Goal: Information Seeking & Learning: Learn about a topic

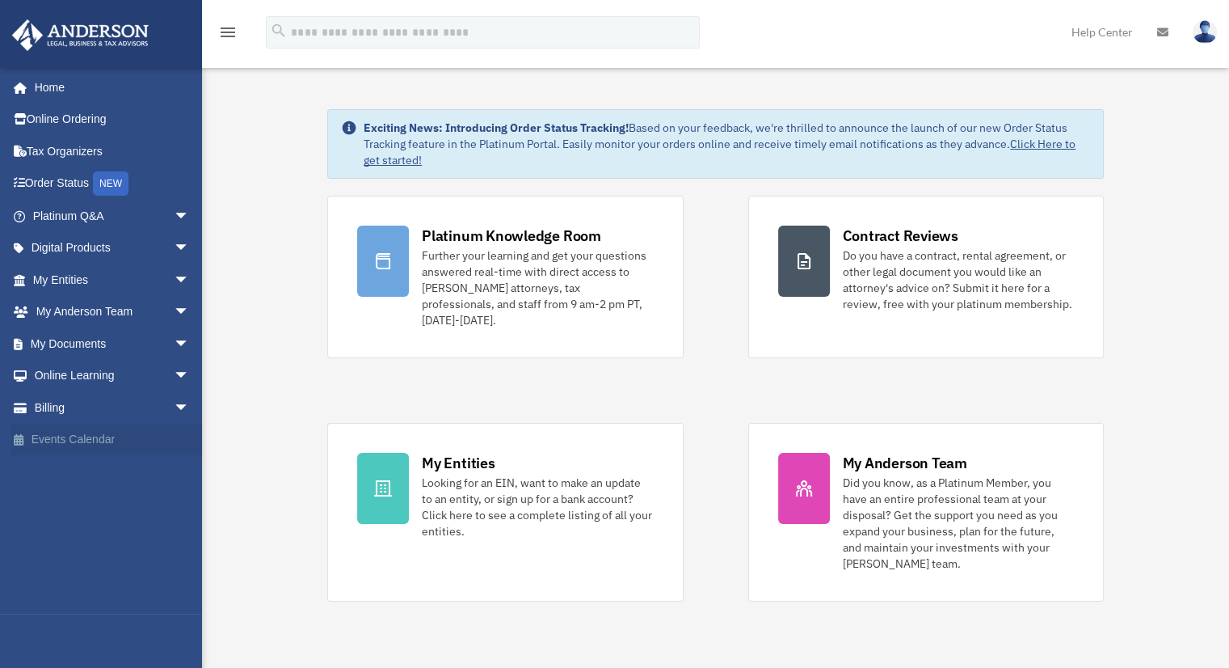
click at [95, 438] on link "Events Calendar" at bounding box center [112, 440] width 203 height 32
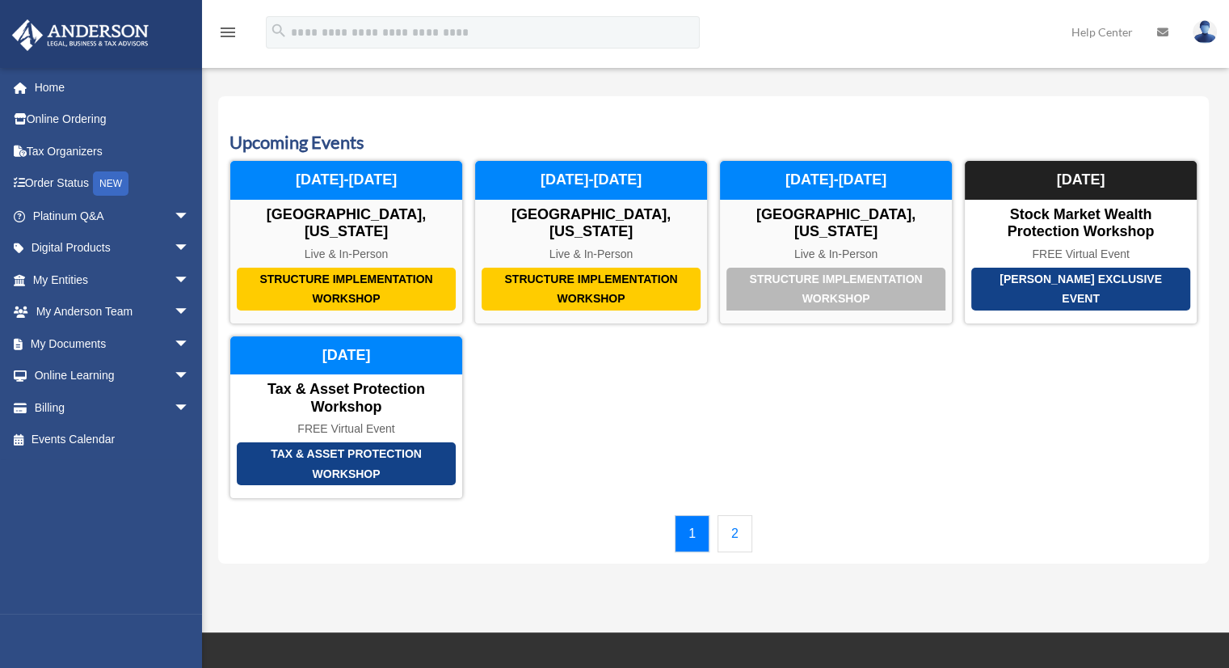
click at [740, 528] on link "2" at bounding box center [735, 533] width 35 height 37
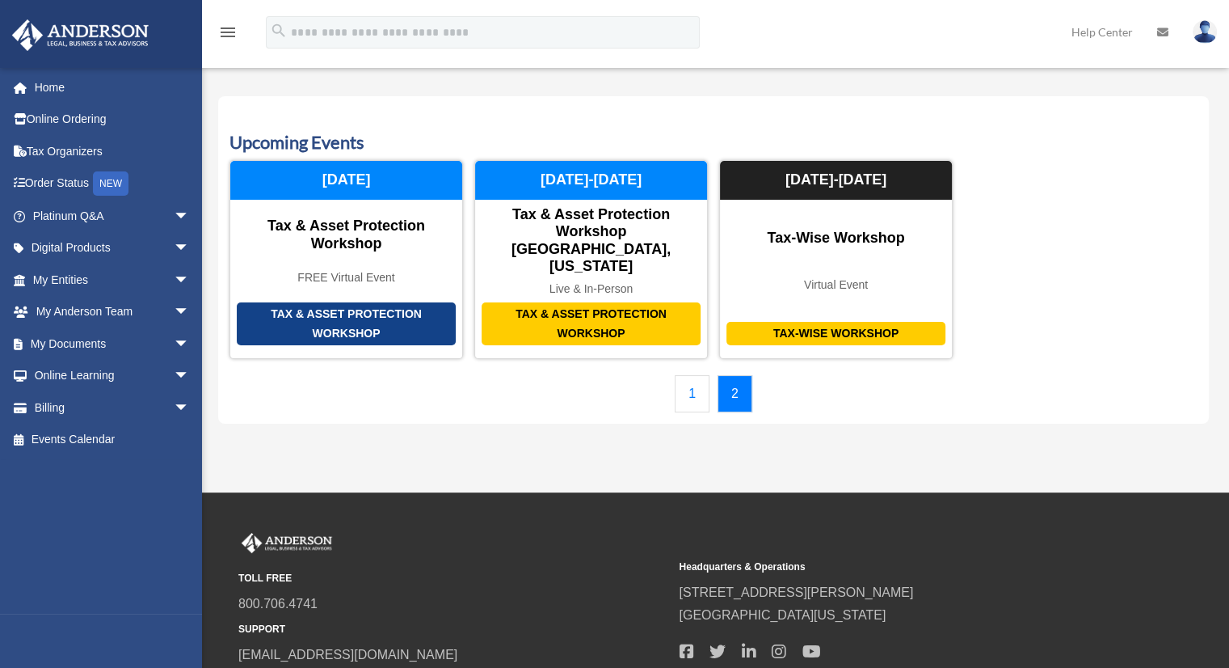
click at [690, 375] on link "1" at bounding box center [692, 393] width 35 height 37
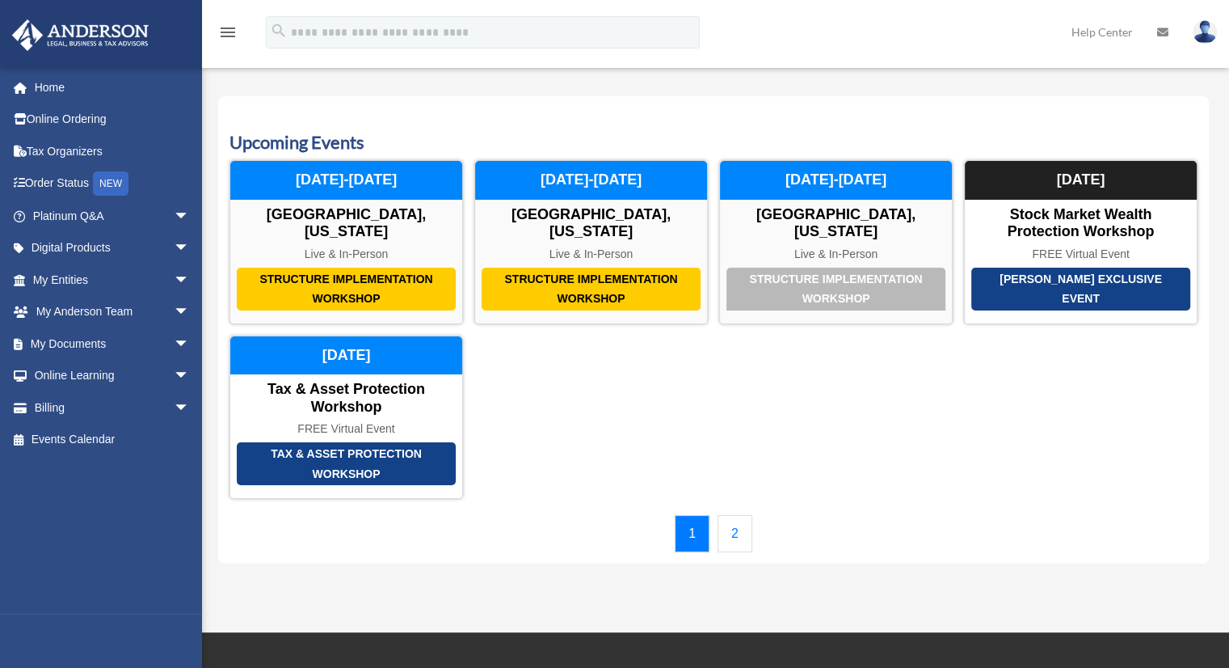
click at [736, 517] on link "2" at bounding box center [735, 533] width 35 height 37
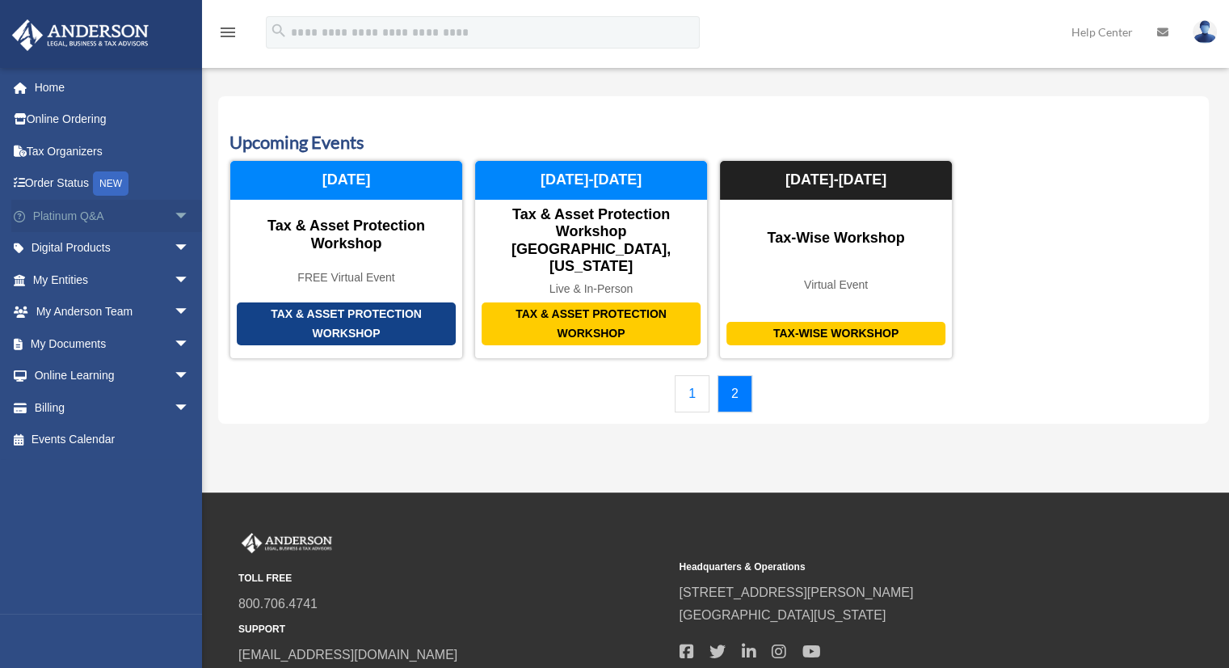
click at [174, 211] on span "arrow_drop_down" at bounding box center [190, 216] width 32 height 33
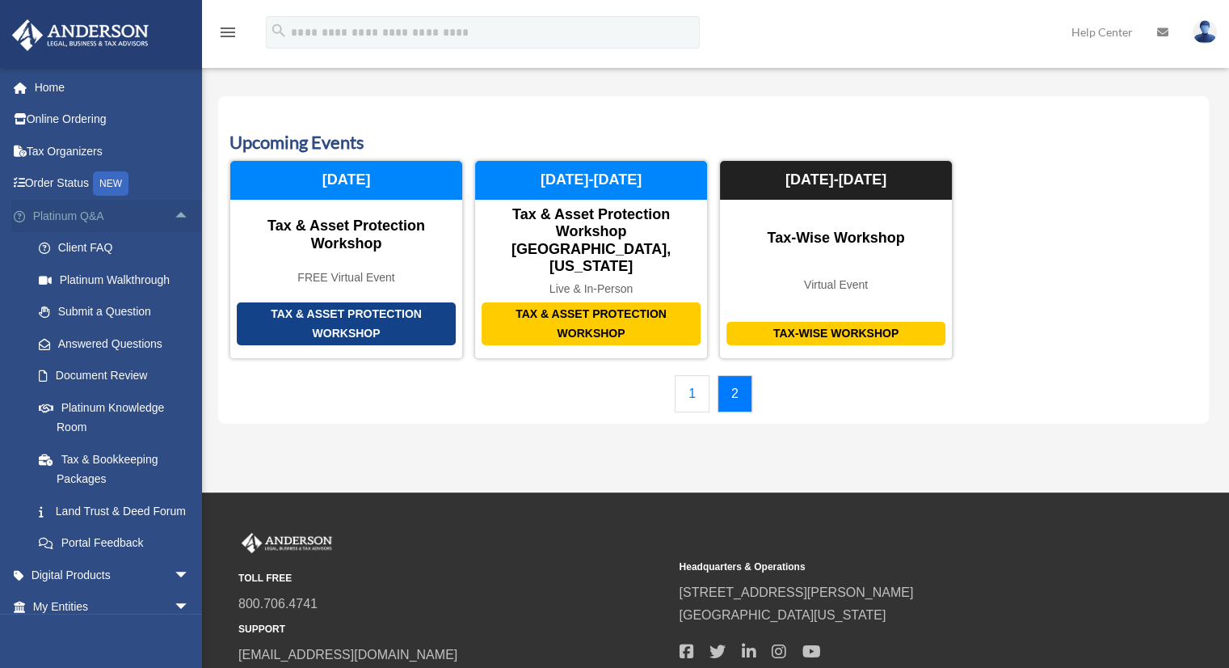
click at [174, 217] on span "arrow_drop_up" at bounding box center [190, 216] width 32 height 33
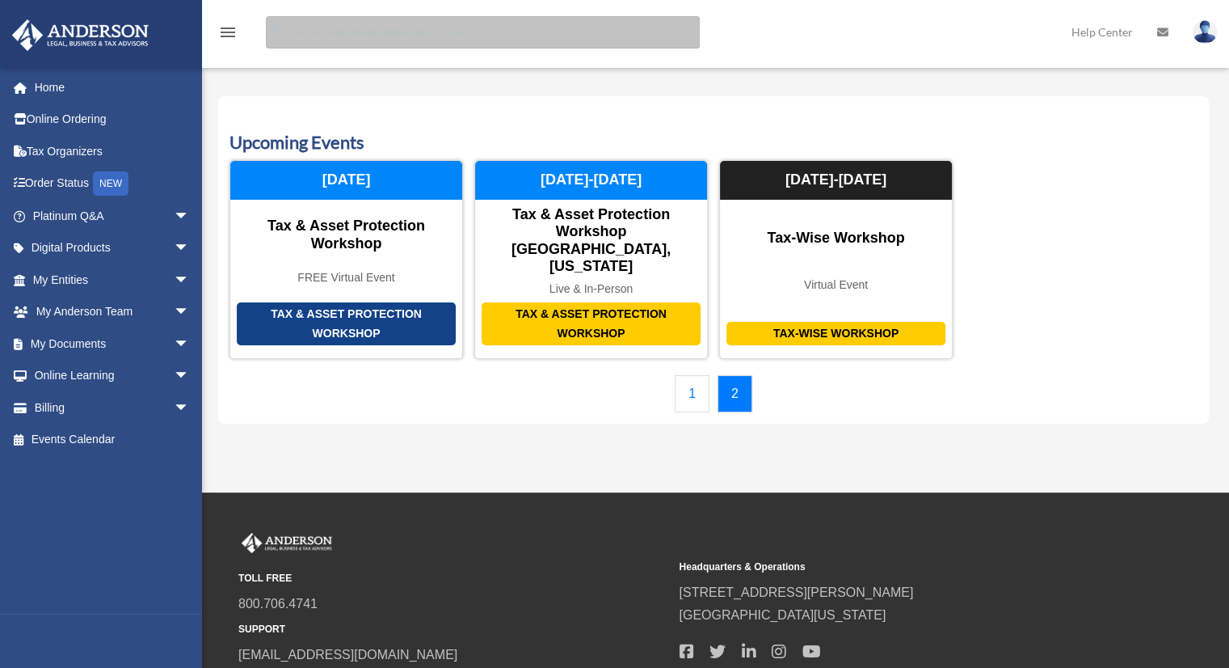
click at [624, 20] on input "search" at bounding box center [483, 32] width 434 height 32
click at [515, 36] on input "search" at bounding box center [483, 32] width 434 height 32
paste input "**********"
type input "**********"
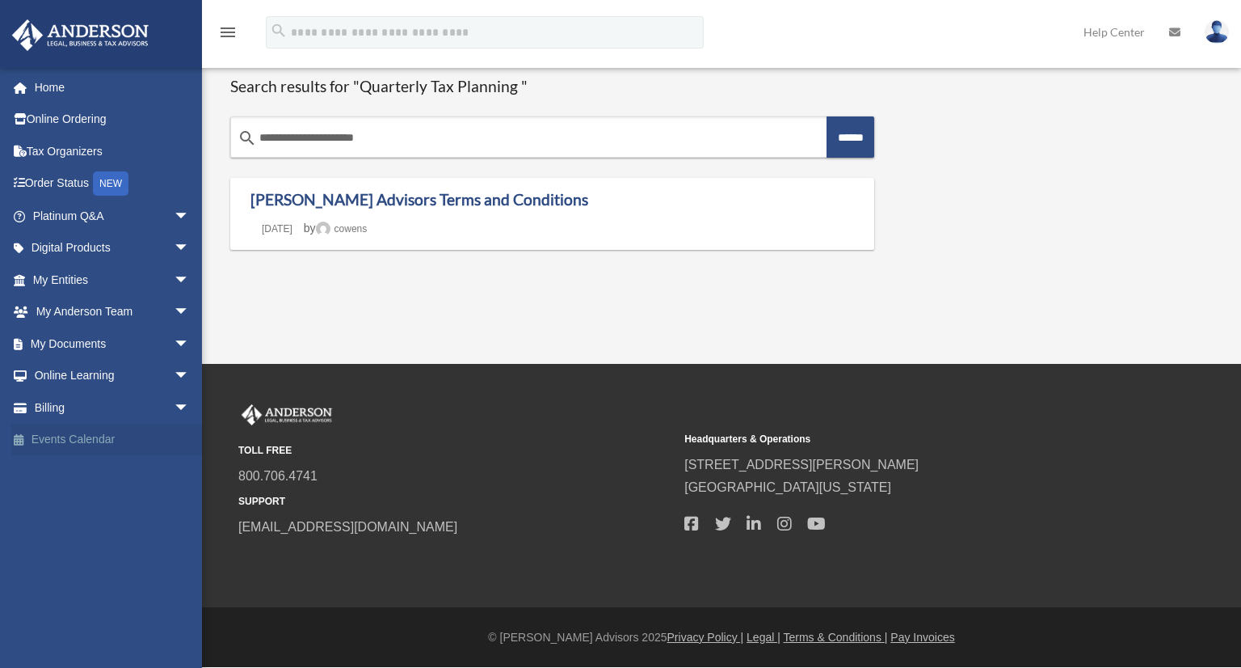
click at [71, 432] on link "Events Calendar" at bounding box center [112, 440] width 203 height 32
click at [174, 369] on span "arrow_drop_down" at bounding box center [190, 376] width 32 height 33
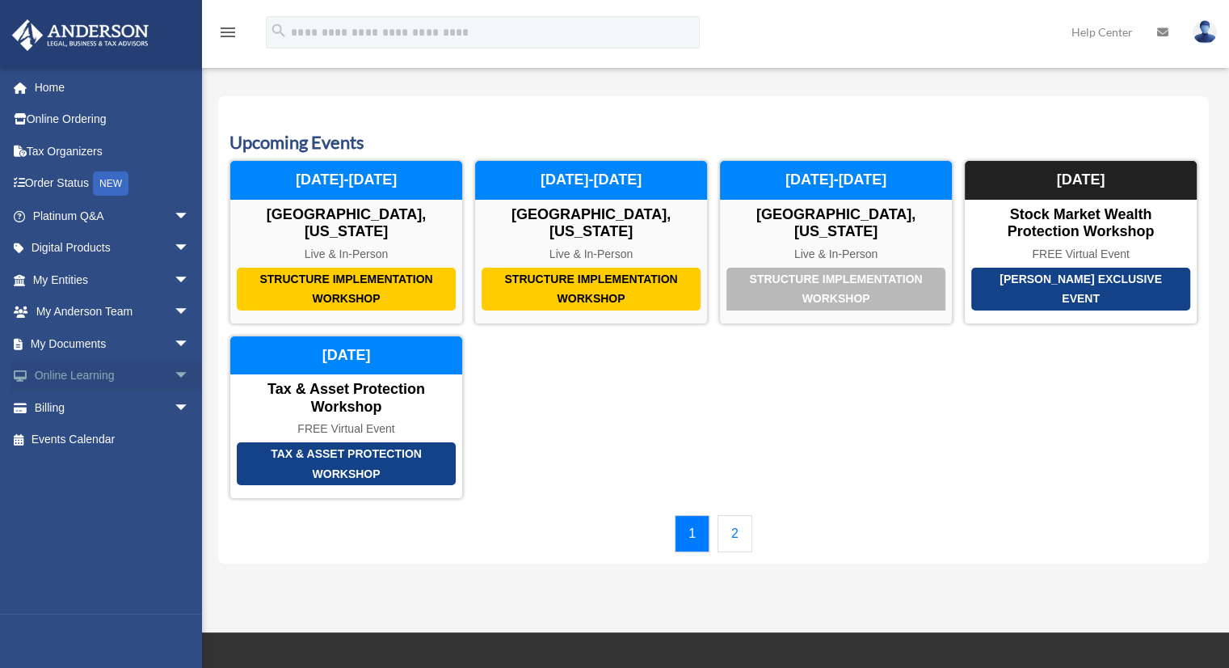
click at [174, 371] on span "arrow_drop_down" at bounding box center [190, 376] width 32 height 33
